Goal: Information Seeking & Learning: Learn about a topic

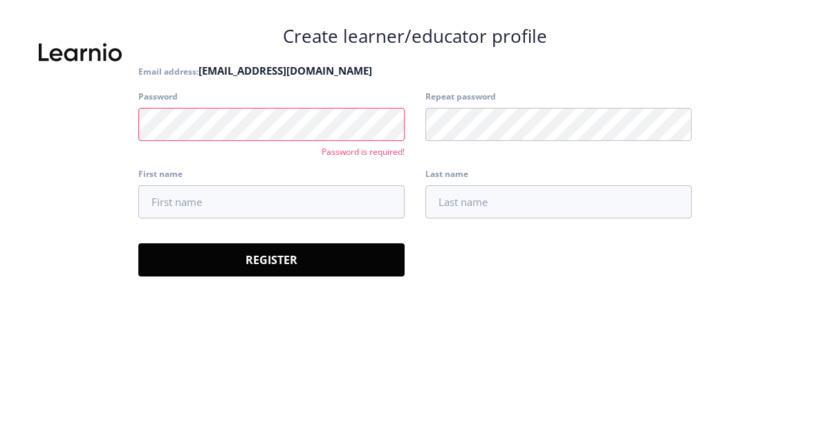
click at [261, 67] on span "[EMAIL_ADDRESS][DOMAIN_NAME]" at bounding box center [285, 71] width 174 height 14
click at [399, 373] on request-registration-email "Create learner/educator profile Email address: [EMAIL_ADDRESS][DOMAIN_NAME] Pas…" at bounding box center [414, 228] width 553 height 407
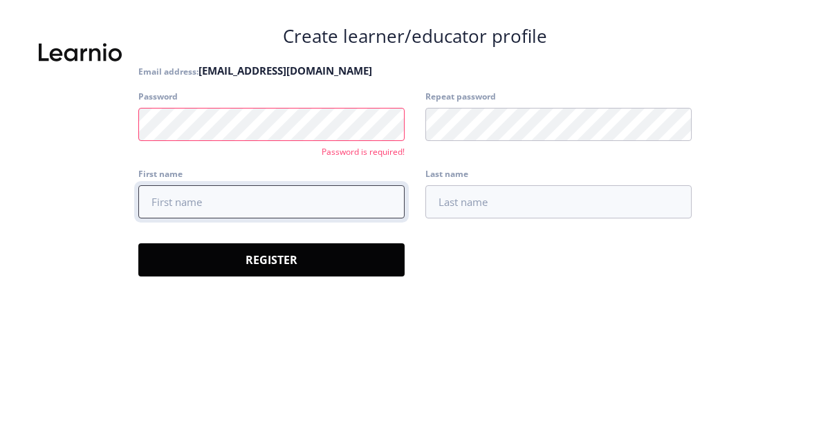
click at [242, 198] on input "First name" at bounding box center [271, 201] width 266 height 33
type input "Džana"
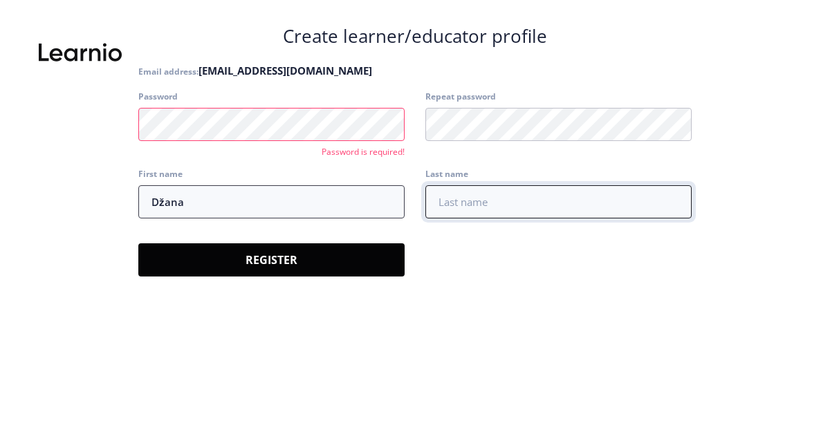
type input "Hamedović"
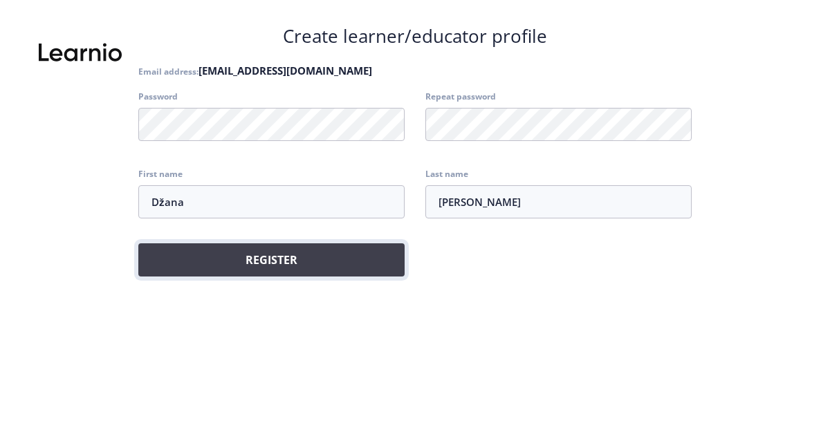
click at [353, 263] on button "Register" at bounding box center [271, 259] width 266 height 33
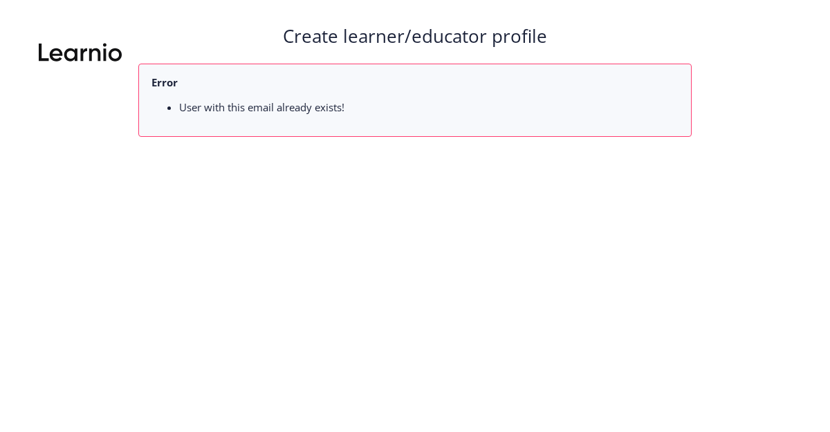
click at [286, 21] on nb-layout-column "Create learner/educator profile Error User with this email already exists!" at bounding box center [415, 216] width 830 height 432
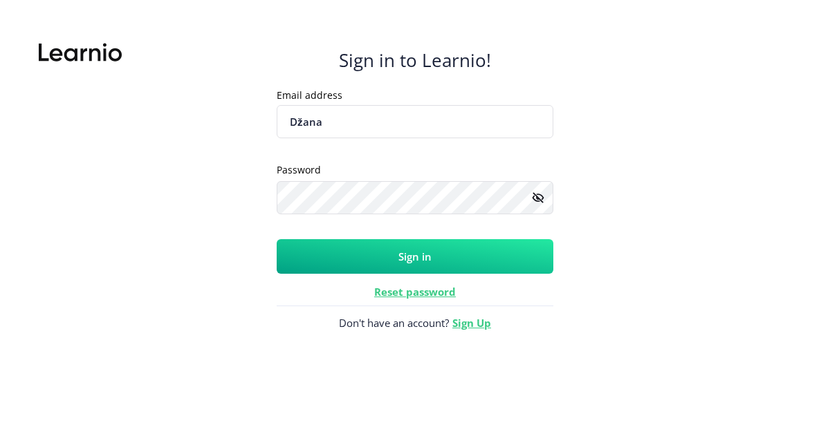
click at [416, 250] on button "Sign in" at bounding box center [415, 256] width 277 height 35
click at [420, 258] on button "Sign in" at bounding box center [415, 256] width 277 height 35
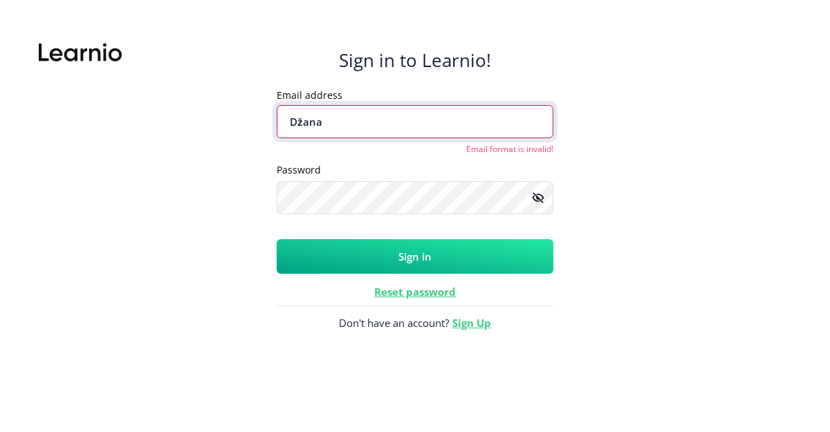
click at [355, 122] on input "Džana" at bounding box center [415, 121] width 277 height 33
click at [335, 122] on input "Džana" at bounding box center [415, 121] width 277 height 33
click at [333, 122] on input "Džana" at bounding box center [415, 121] width 277 height 33
type input "D"
type input "[EMAIL_ADDRESS][DOMAIN_NAME]"
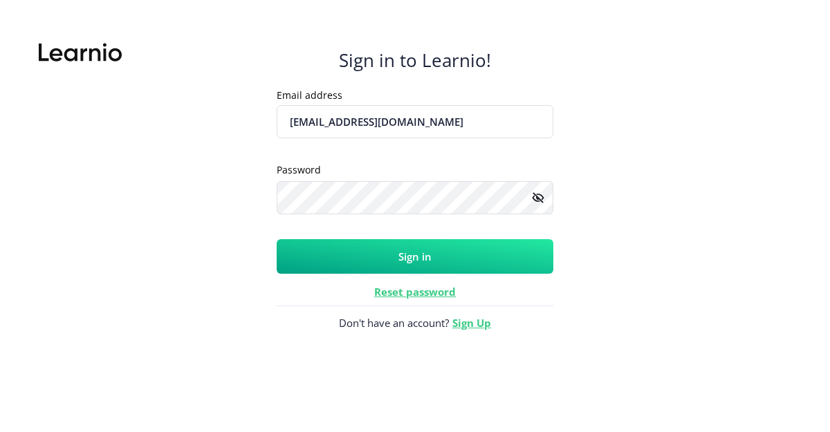
click at [535, 198] on rect at bounding box center [538, 198] width 14 height 14
click at [396, 254] on button "Sign in" at bounding box center [415, 256] width 277 height 35
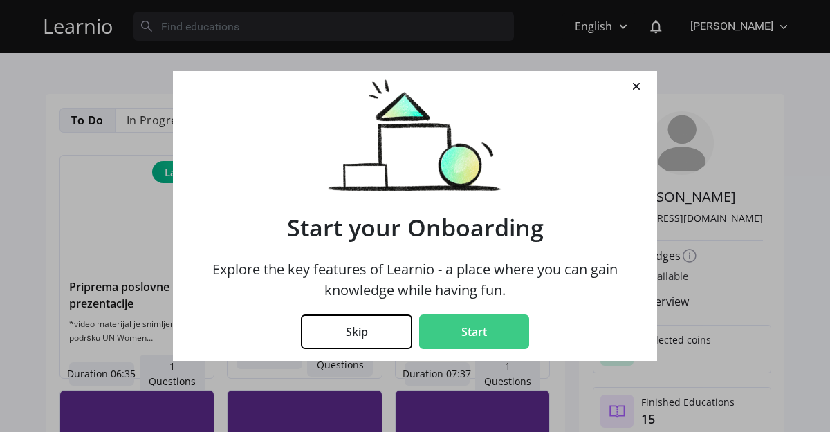
click at [492, 325] on button "Start" at bounding box center [474, 332] width 110 height 35
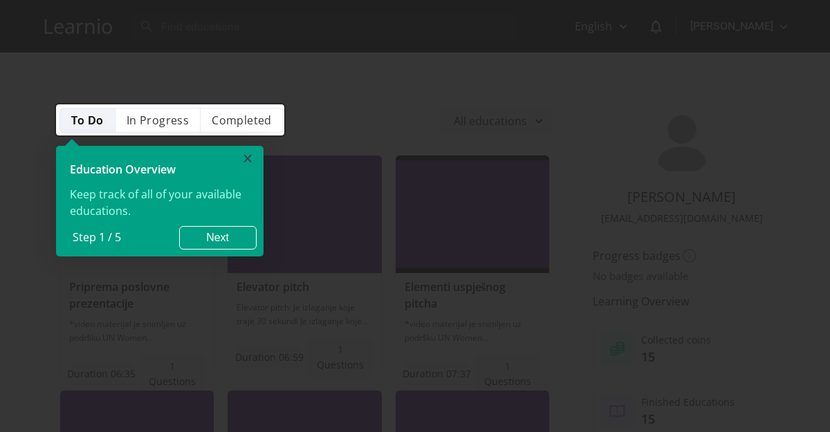
click at [250, 160] on link "×" at bounding box center [247, 161] width 31 height 31
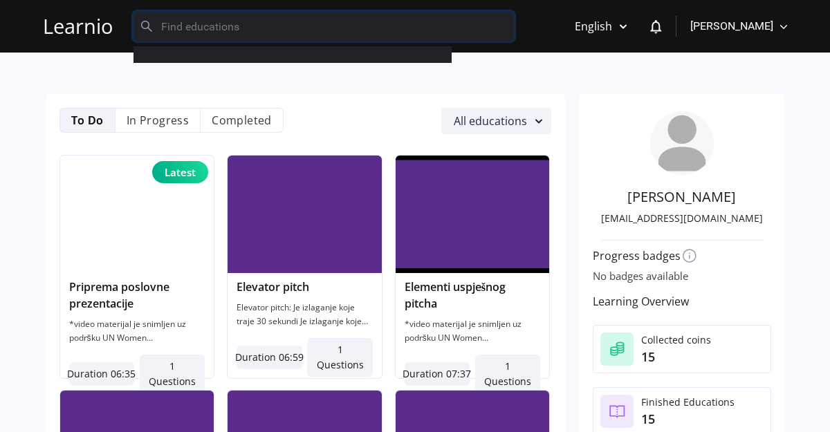
click at [216, 33] on input "text" at bounding box center [323, 26] width 380 height 29
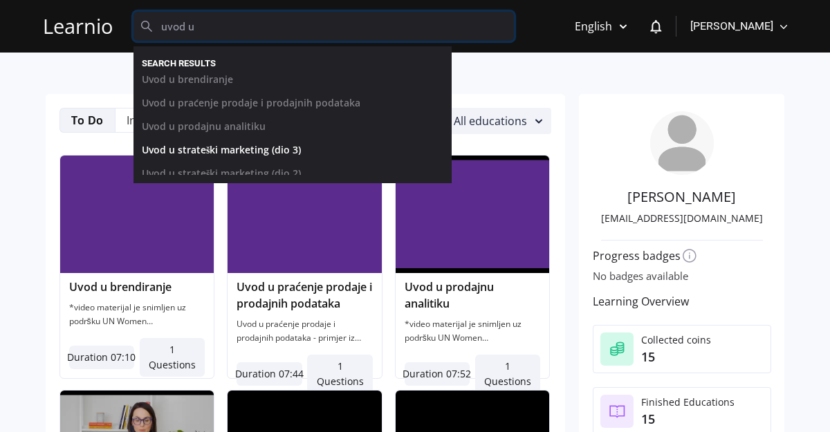
scroll to position [37, 0]
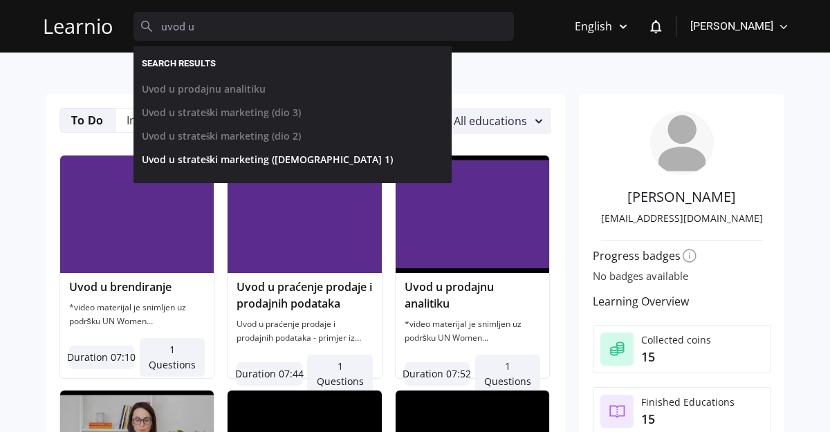
click at [263, 157] on link "Uvod u strateški marketing (dio 1)" at bounding box center [281, 163] width 301 height 24
type input "Uvod u strateški marketing (dio 1)"
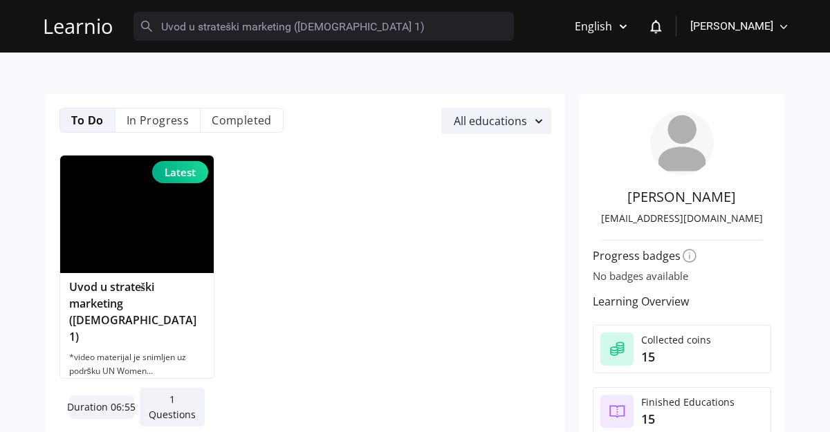
click at [138, 253] on img at bounding box center [137, 215] width 154 height 118
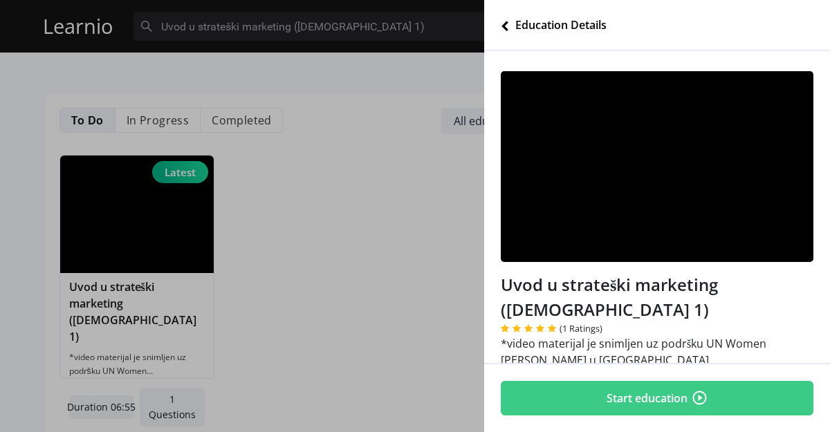
click at [661, 400] on button "Start education" at bounding box center [657, 398] width 313 height 35
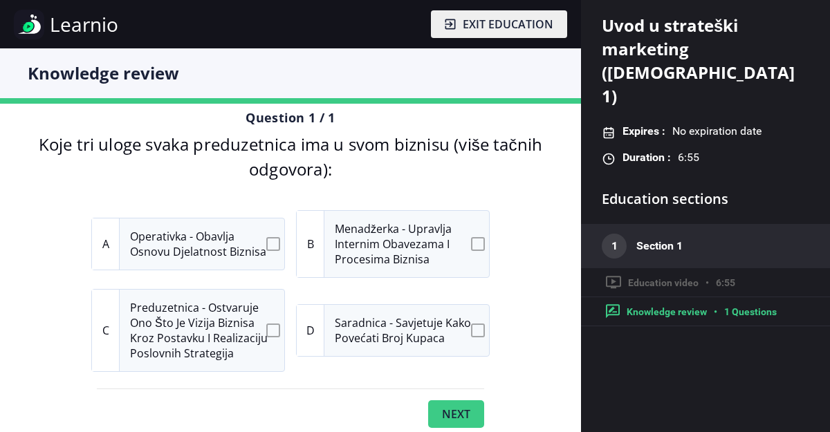
click at [102, 243] on div "A" at bounding box center [106, 243] width 28 height 51
click at [271, 243] on input "A Operativka - obavlja osnovu djelatnost biznisa" at bounding box center [275, 243] width 9 height 9
checkbox input "true"
click at [480, 243] on input "B Menadžerka - upravlja internim obavezama i procesima biznisa" at bounding box center [480, 243] width 9 height 9
checkbox input "true"
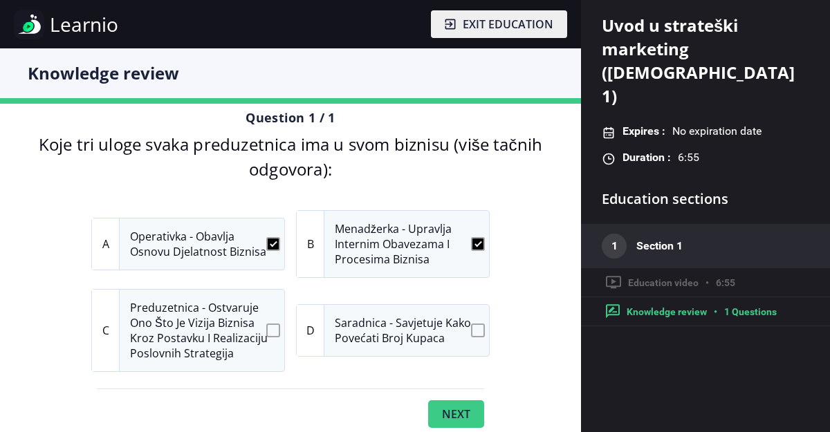
click at [271, 329] on input "C Preduzetnica - ostvaruje ono što je vizija biznisa kroz postavku i realizacij…" at bounding box center [275, 330] width 9 height 9
checkbox input "true"
click at [456, 408] on button "Next" at bounding box center [456, 414] width 56 height 28
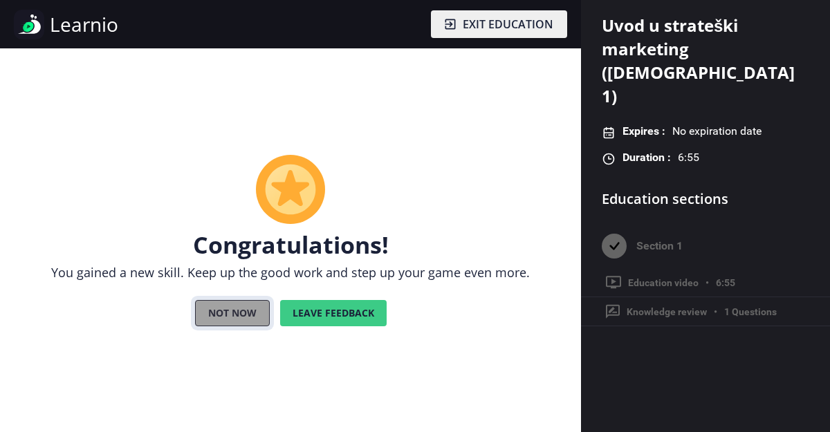
click at [250, 317] on button "Not now" at bounding box center [232, 313] width 75 height 26
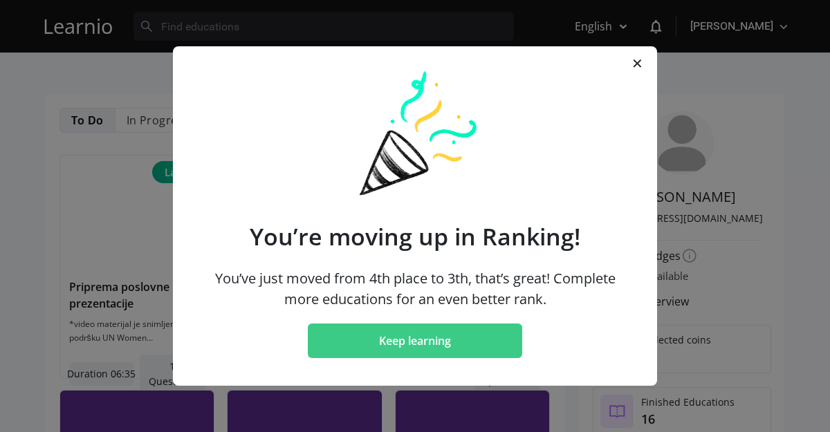
click at [436, 329] on button "Keep learning" at bounding box center [415, 341] width 214 height 35
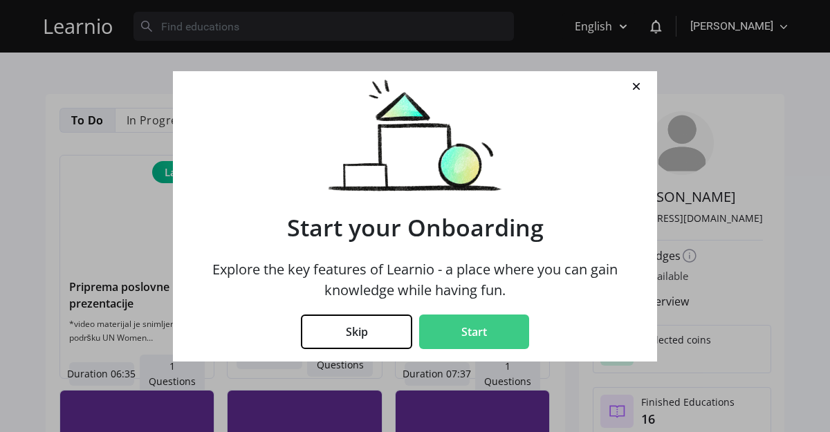
click at [393, 335] on button "Skip" at bounding box center [356, 332] width 111 height 35
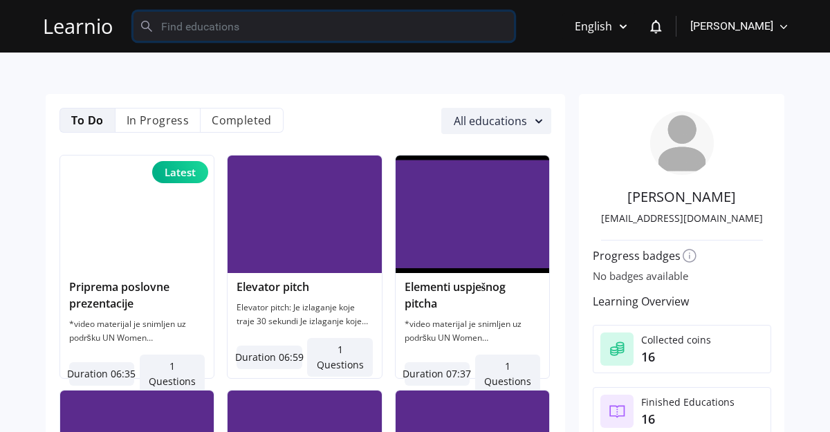
click at [176, 34] on input "text" at bounding box center [323, 26] width 380 height 29
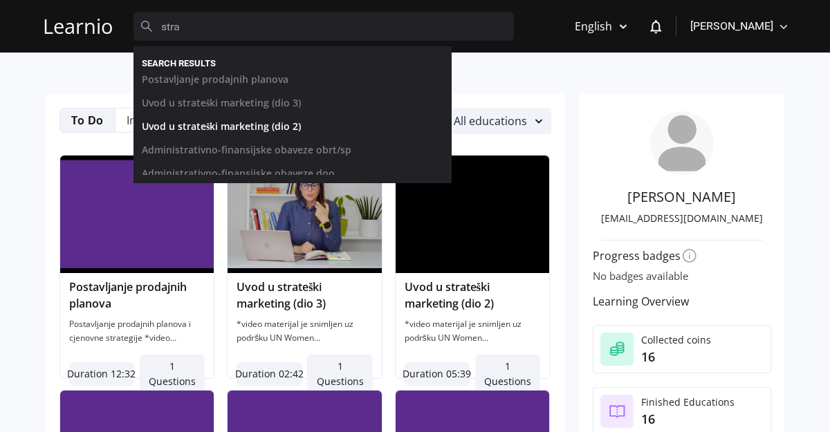
click at [237, 123] on link "Uvod u strateški marketing (dio 2)" at bounding box center [281, 130] width 301 height 24
type input "Uvod u strateški marketing (dio 2)"
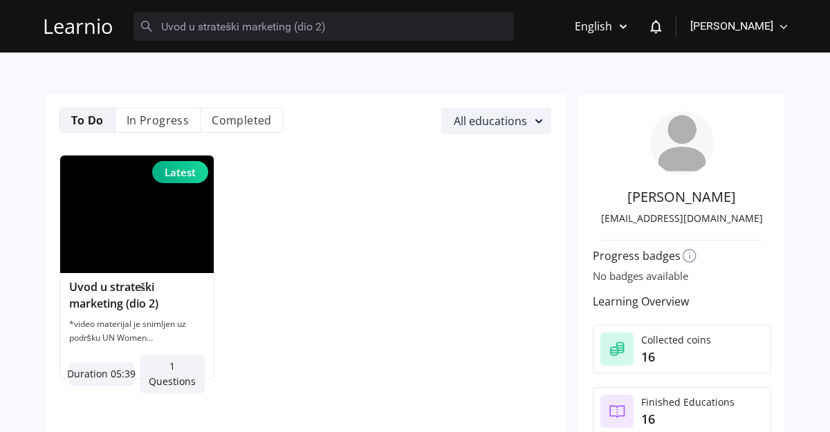
click at [104, 182] on img at bounding box center [137, 215] width 154 height 118
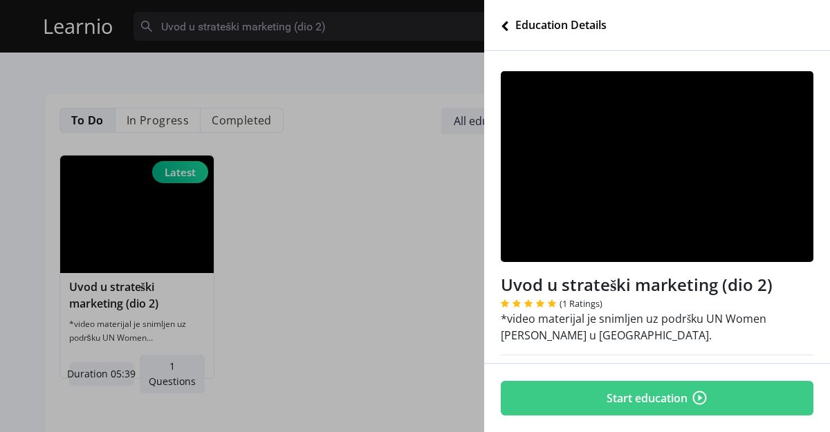
click at [598, 390] on button "Start education" at bounding box center [657, 398] width 313 height 35
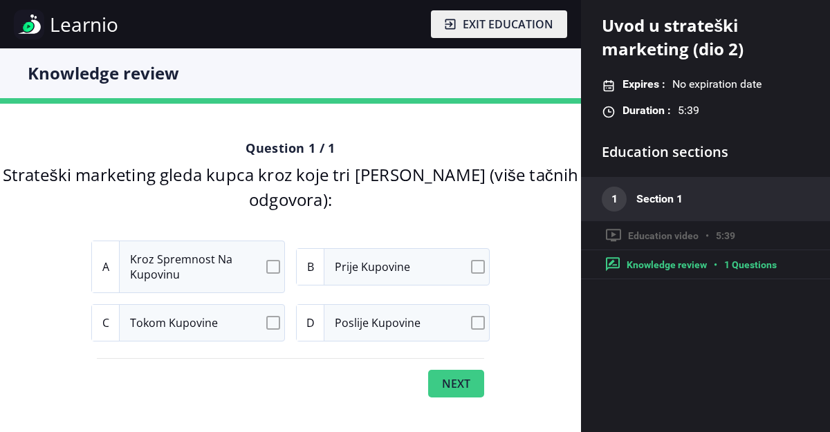
click at [476, 262] on input "B Prije kupovine" at bounding box center [480, 266] width 9 height 9
checkbox input "true"
click at [272, 318] on input "C Tokom kupovine" at bounding box center [275, 322] width 9 height 9
checkbox input "true"
click at [482, 318] on input "D Poslije kupovine" at bounding box center [480, 322] width 9 height 9
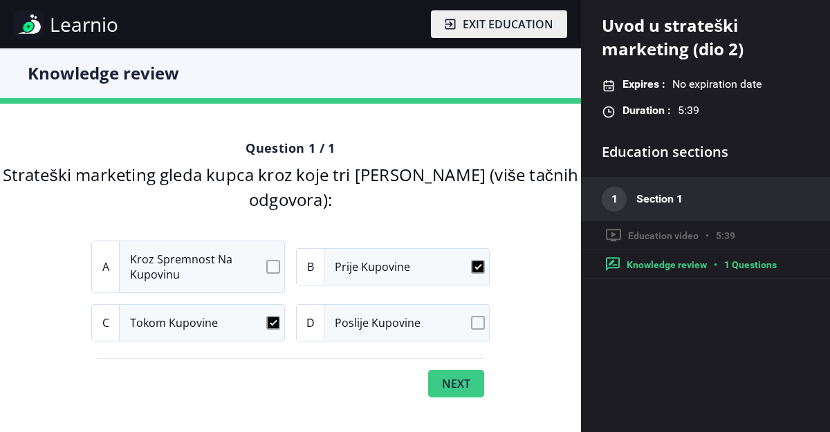
checkbox input "true"
click at [445, 377] on button "Next" at bounding box center [456, 384] width 56 height 28
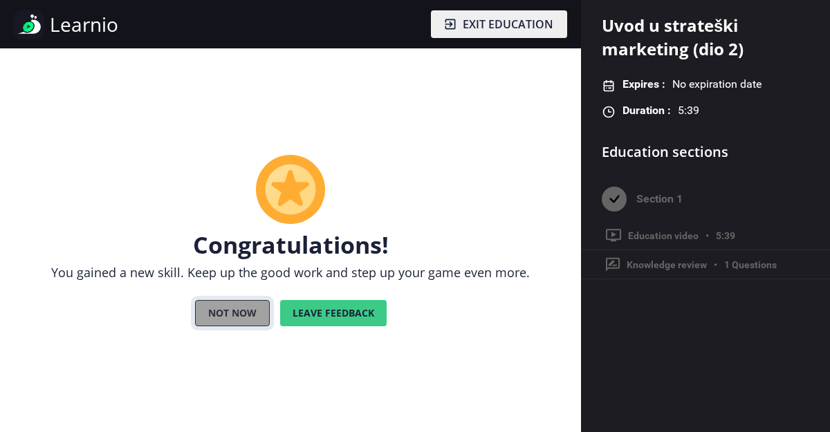
click at [205, 311] on button "Not now" at bounding box center [232, 313] width 75 height 26
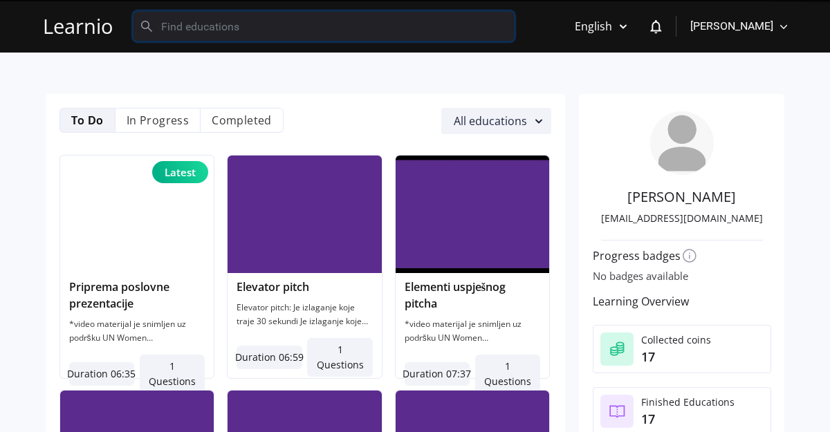
click at [194, 21] on input "text" at bounding box center [323, 26] width 380 height 29
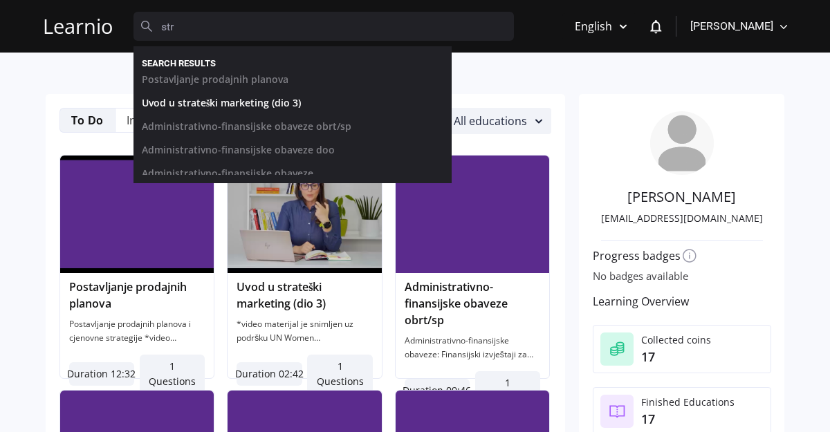
click at [227, 105] on link "Uvod u strateški marketing (dio 3)" at bounding box center [281, 107] width 301 height 24
type input "Uvod u strateški marketing (dio 3)"
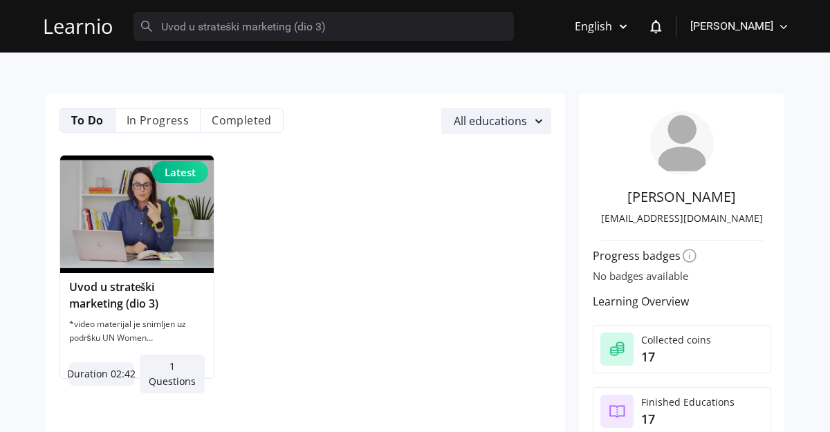
click at [133, 306] on div "Uvod u strateški marketing (dio 3)" at bounding box center [137, 295] width 136 height 33
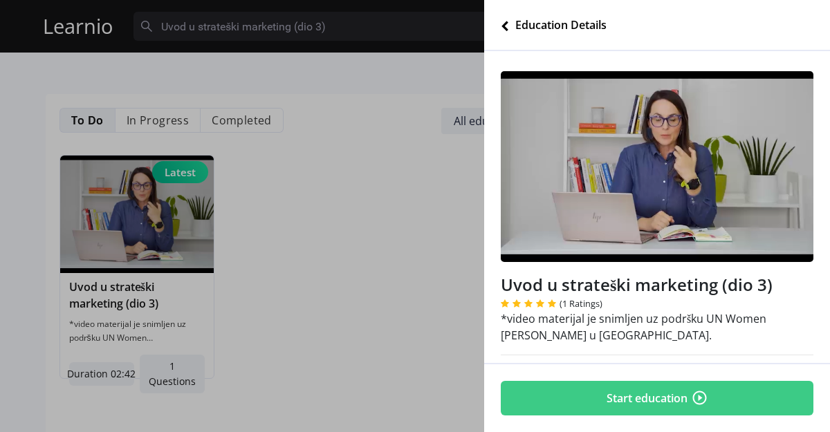
click at [660, 395] on button "Start education" at bounding box center [657, 398] width 313 height 35
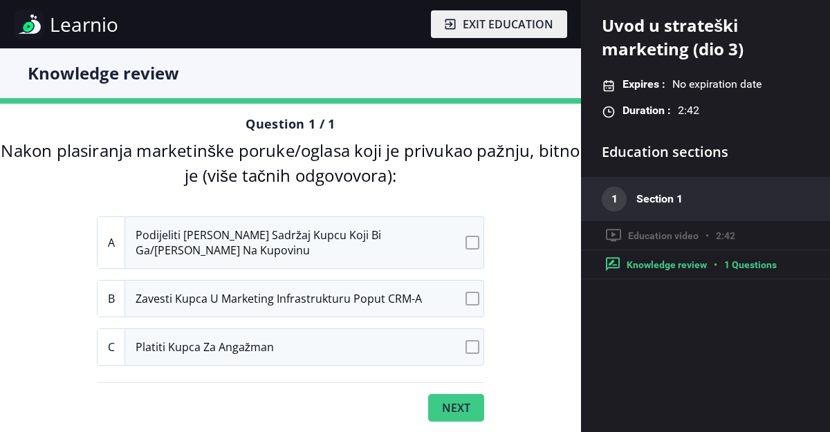
click at [407, 257] on span "Podijeliti dalji sadržaj kupcu koji bi ga/je naveo na kupovinu" at bounding box center [304, 242] width 358 height 51
click at [470, 247] on input "A Podijeliti dalji sadržaj kupcu koji bi ga/je naveo na kupovinu" at bounding box center [474, 242] width 9 height 9
checkbox input "true"
click at [456, 409] on button "Next" at bounding box center [456, 408] width 56 height 28
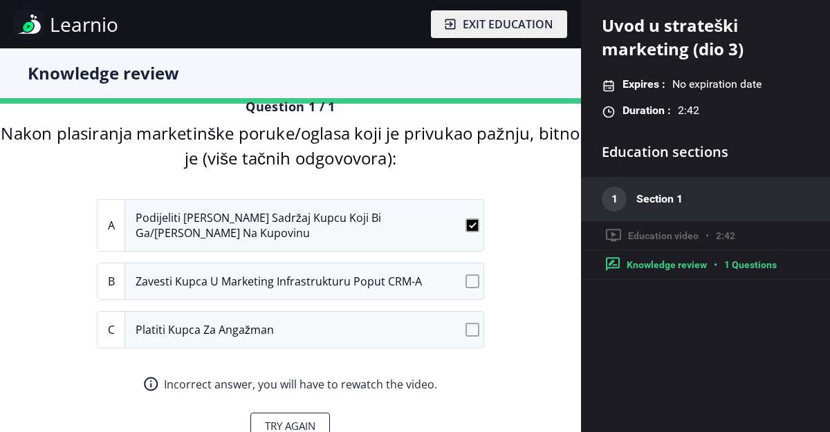
click at [473, 368] on div "Incorrect answer, you will have to rewatch the video. Try again" at bounding box center [290, 396] width 387 height 85
click at [357, 411] on div "Incorrect answer, you will have to rewatch the video. Try again" at bounding box center [290, 396] width 387 height 85
click at [313, 413] on button "Try again" at bounding box center [290, 426] width 80 height 26
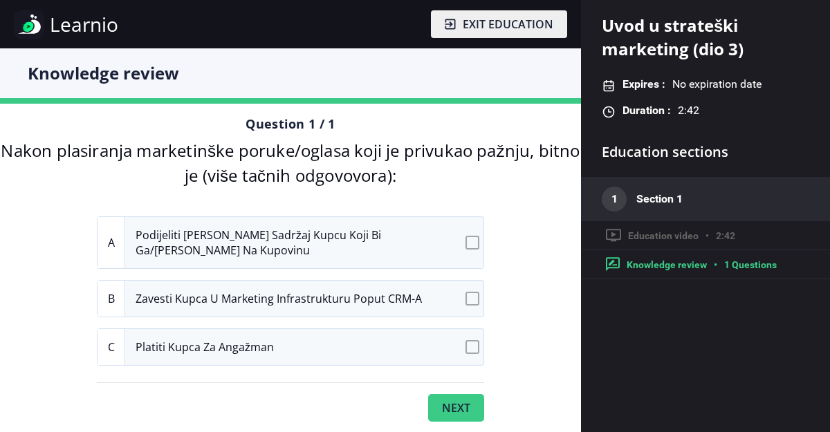
click at [474, 242] on input "A Podijeliti dalji sadržaj kupcu koji bi ga/je naveo na kupovinu" at bounding box center [474, 242] width 9 height 9
checkbox input "true"
click at [474, 294] on input "B Zavesti kupca u marketing infrastrukturu poput CRM-a" at bounding box center [474, 298] width 9 height 9
checkbox input "true"
click at [450, 399] on button "Next" at bounding box center [456, 408] width 56 height 28
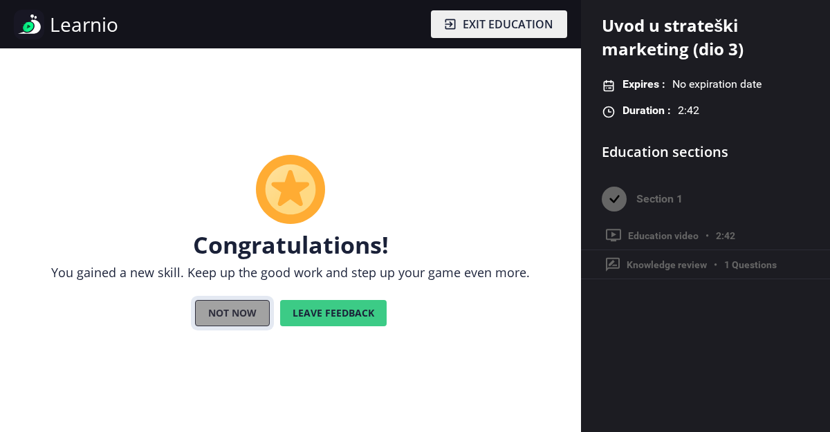
click at [237, 310] on button "Not now" at bounding box center [232, 313] width 75 height 26
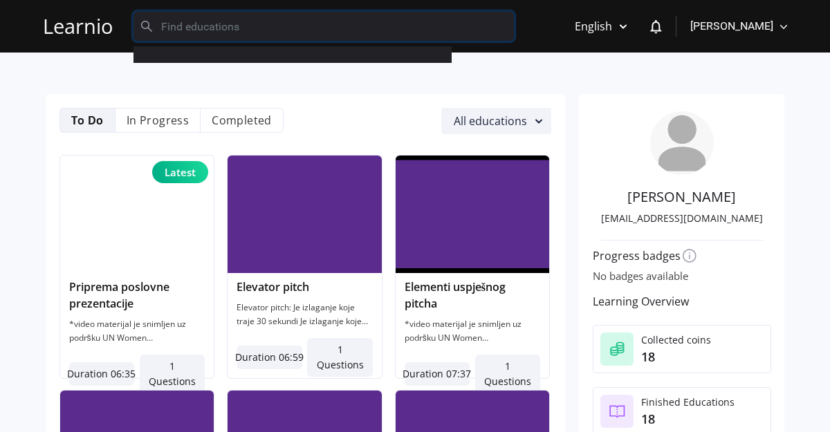
click at [221, 23] on input "text" at bounding box center [323, 26] width 380 height 29
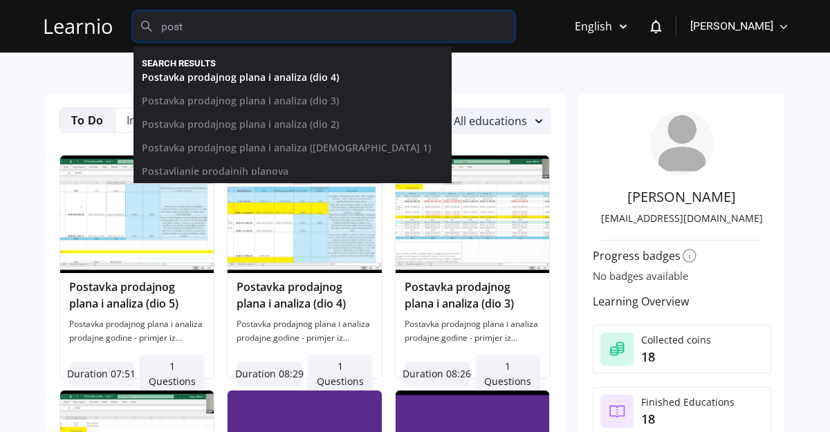
scroll to position [37, 0]
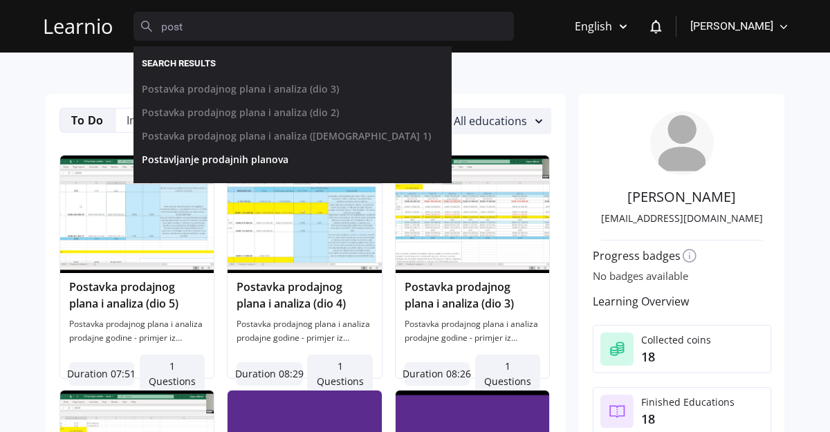
click at [227, 158] on link "Postavljanje prodajnih planova" at bounding box center [281, 163] width 301 height 24
type input "Postavljanje prodajnih planova"
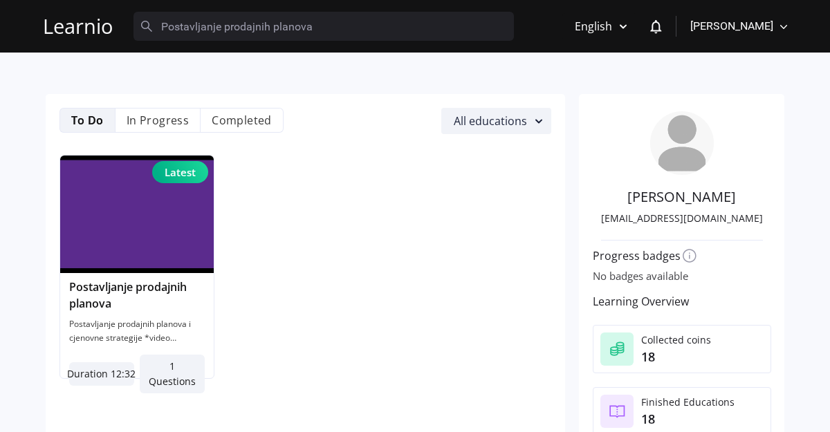
click at [75, 225] on img at bounding box center [137, 215] width 154 height 118
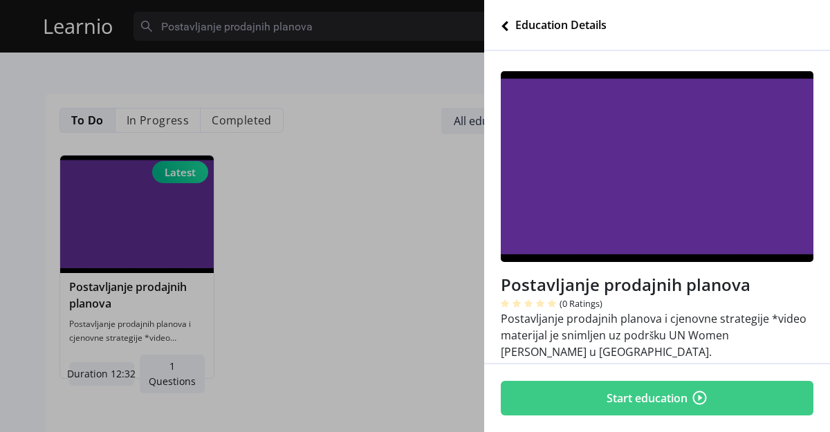
click at [665, 390] on button "Start education" at bounding box center [657, 398] width 313 height 35
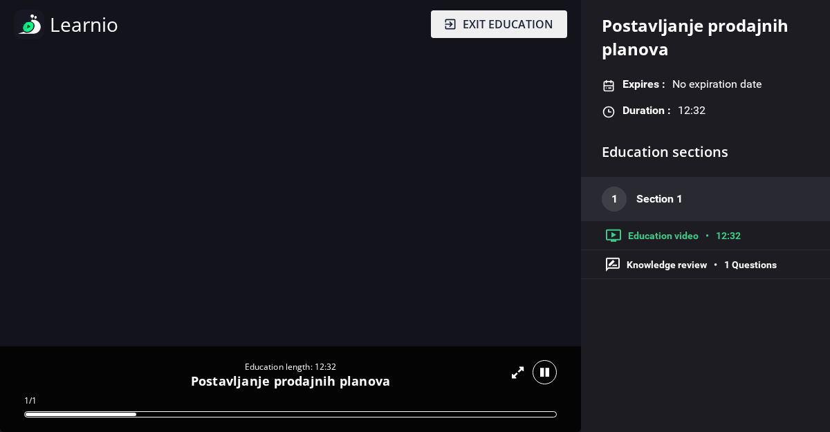
click at [548, 367] on icon at bounding box center [544, 372] width 9 height 10
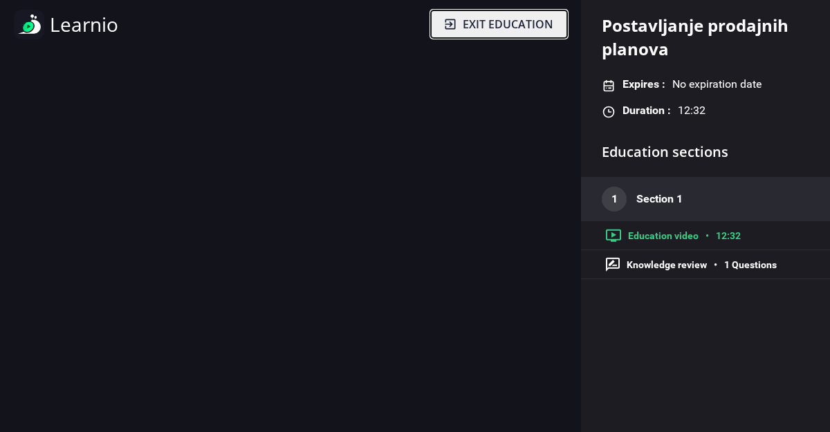
click at [503, 29] on span "Exit education" at bounding box center [508, 24] width 91 height 17
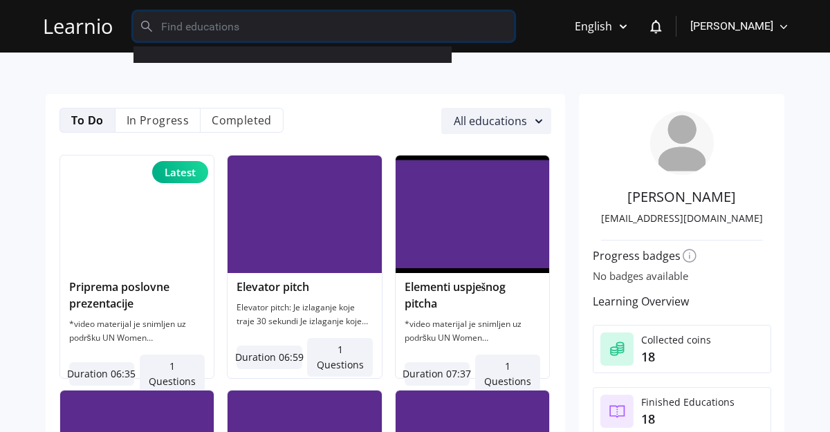
click at [257, 32] on input "text" at bounding box center [323, 26] width 380 height 29
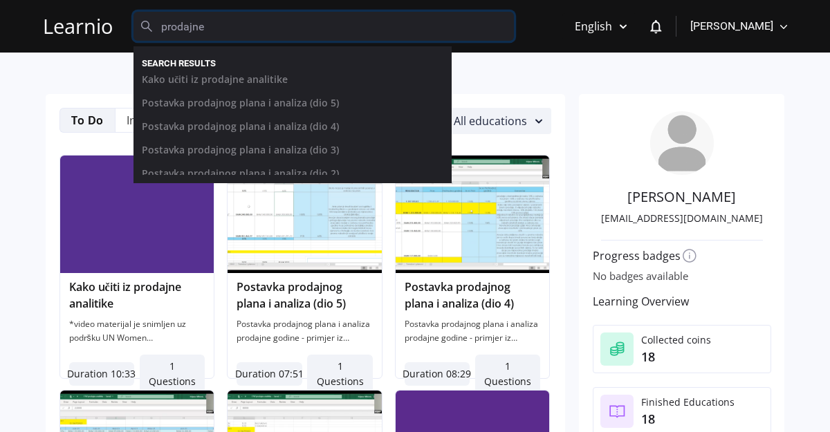
drag, startPoint x: 218, startPoint y: 21, endPoint x: 151, endPoint y: 30, distance: 67.7
click at [150, 30] on div "prodajne" at bounding box center [309, 26] width 353 height 29
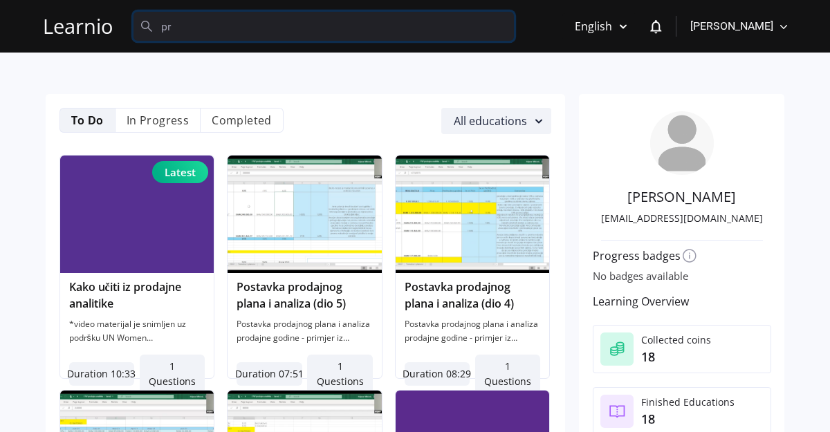
type input "p"
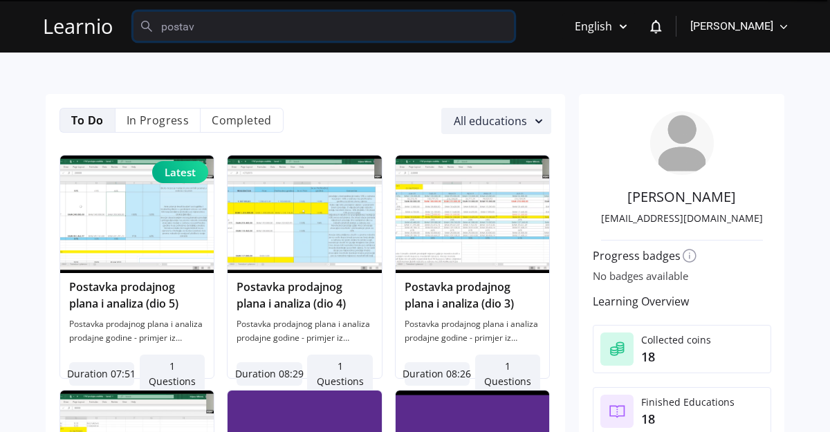
click at [234, 28] on input "postav" at bounding box center [323, 26] width 380 height 29
click at [209, 24] on input "postav" at bounding box center [323, 26] width 380 height 29
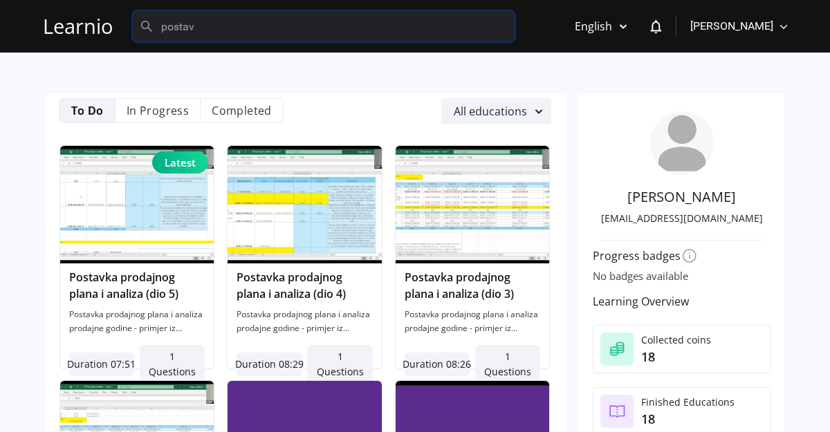
click at [229, 23] on input "postav" at bounding box center [323, 26] width 380 height 29
type input "p"
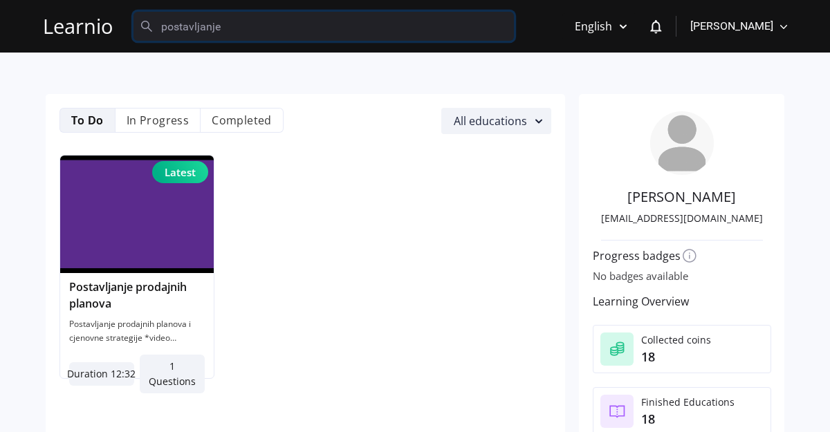
type input "postavljanje"
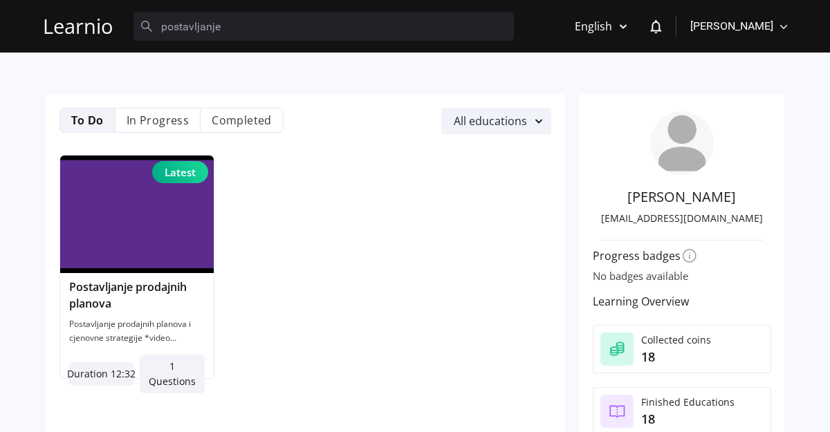
click at [154, 243] on img at bounding box center [137, 215] width 154 height 118
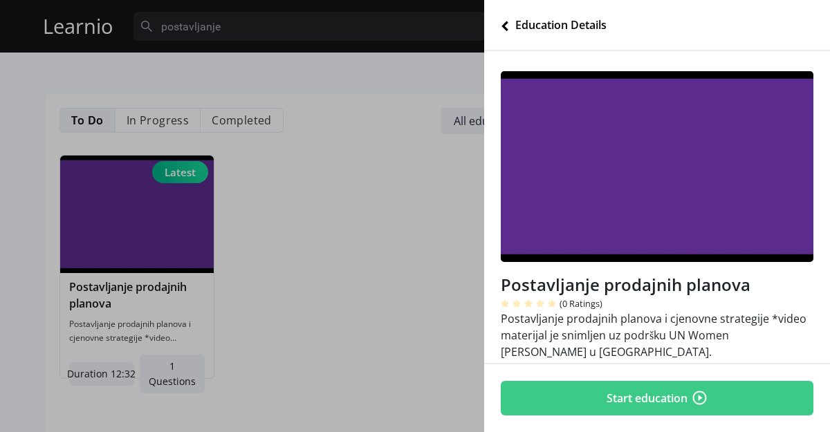
click at [646, 404] on button "Start education" at bounding box center [657, 398] width 313 height 35
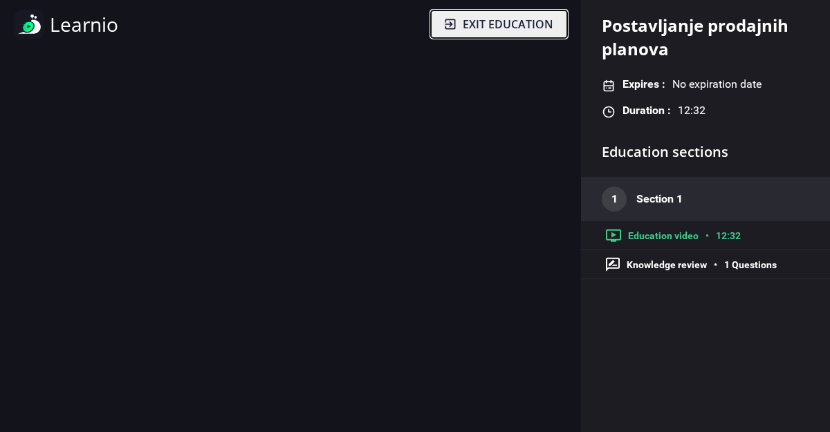
click at [540, 30] on span "Exit education" at bounding box center [508, 24] width 91 height 17
